Goal: Information Seeking & Learning: Learn about a topic

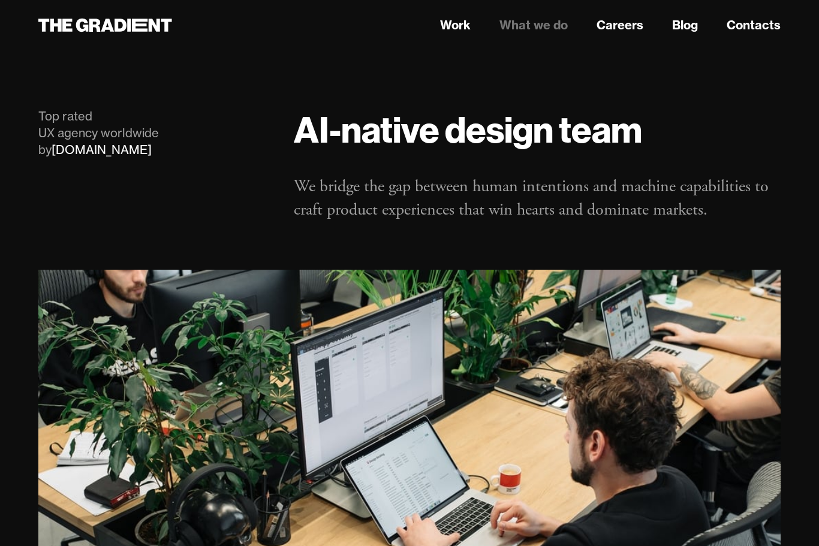
click at [451, 20] on link "Work" at bounding box center [455, 25] width 31 height 18
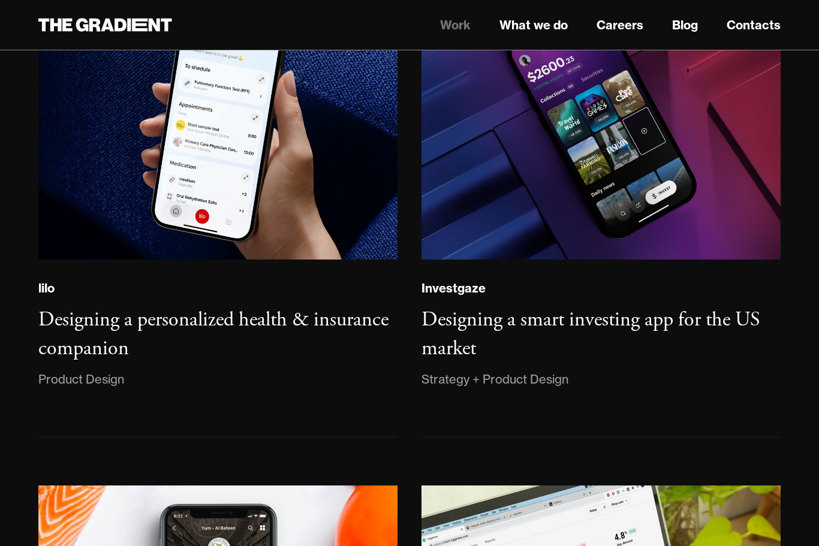
scroll to position [1260, 0]
click at [77, 330] on h3 "Designing a personalized health & insurance companion" at bounding box center [213, 334] width 350 height 55
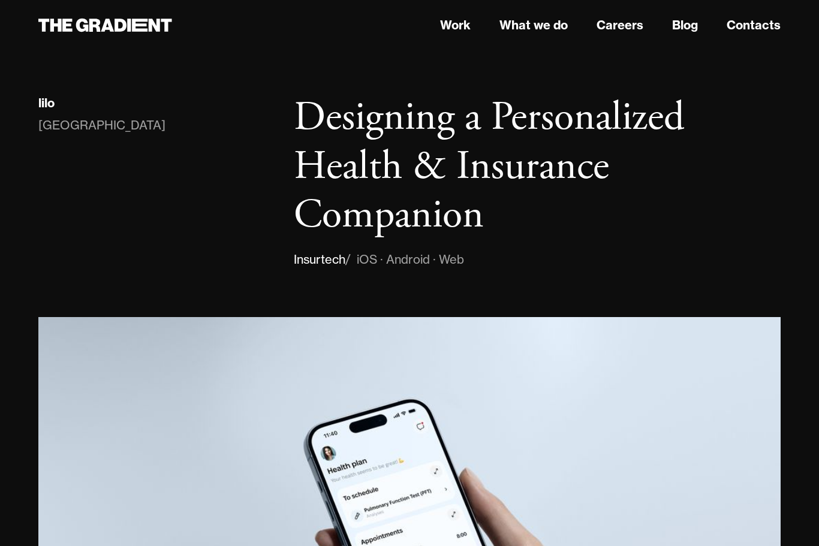
click at [455, 19] on link "Work" at bounding box center [455, 25] width 31 height 18
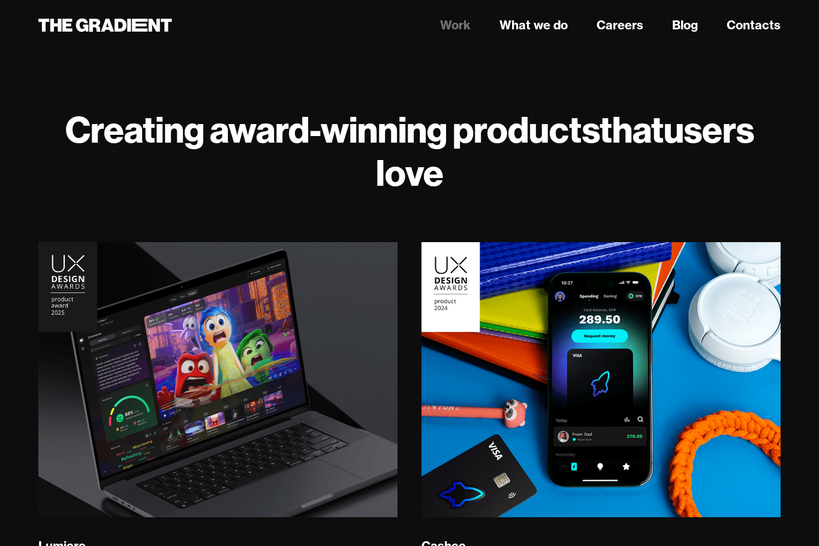
click at [70, 23] on icon at bounding box center [105, 25] width 134 height 22
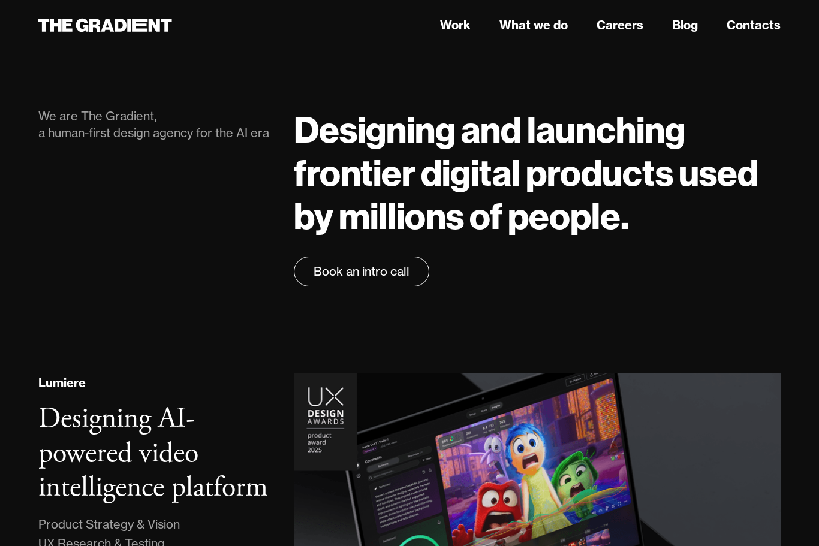
click at [513, 32] on link "What we do" at bounding box center [533, 25] width 68 height 18
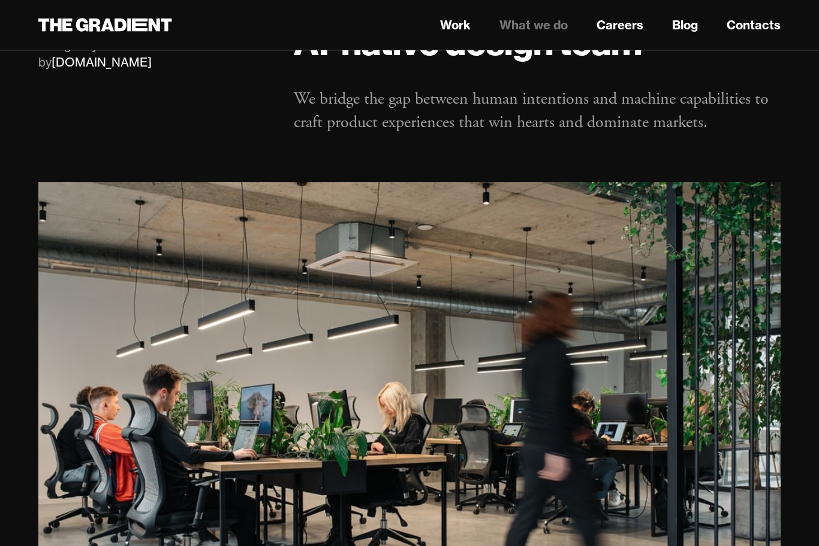
scroll to position [89, 0]
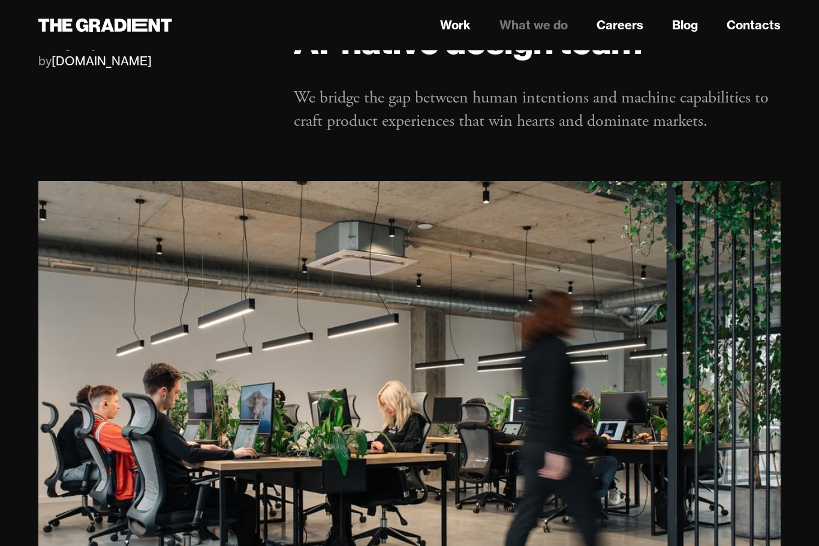
click at [707, 426] on img "1 of 6" at bounding box center [409, 428] width 742 height 495
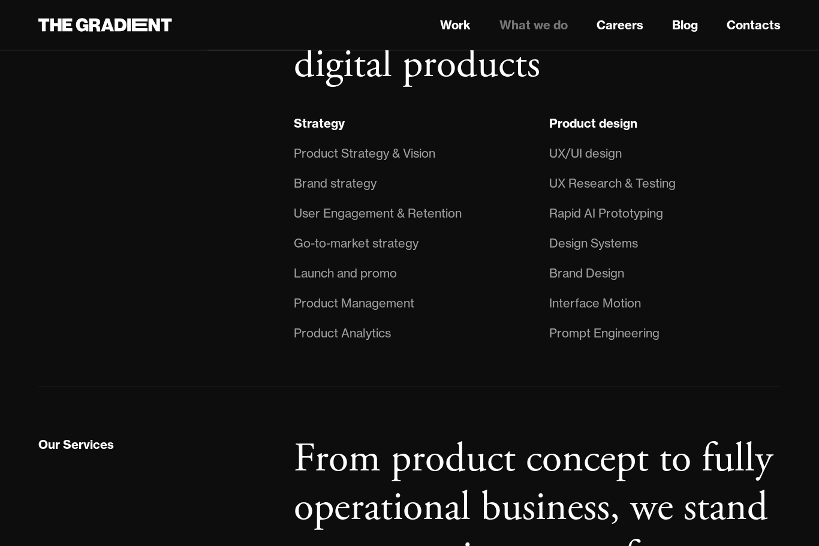
scroll to position [880, 0]
